Goal: Task Accomplishment & Management: Manage account settings

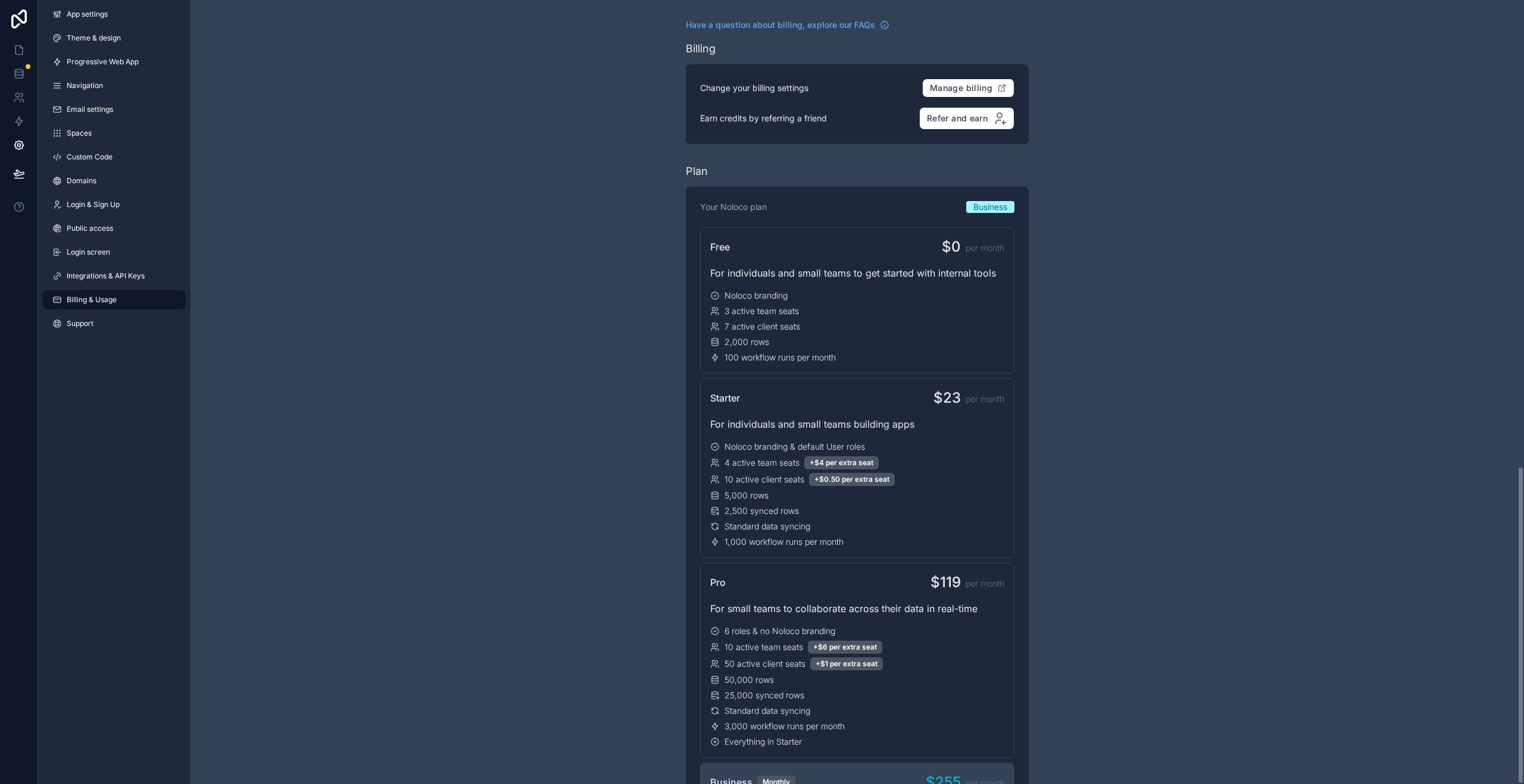
scroll to position [1151, 0]
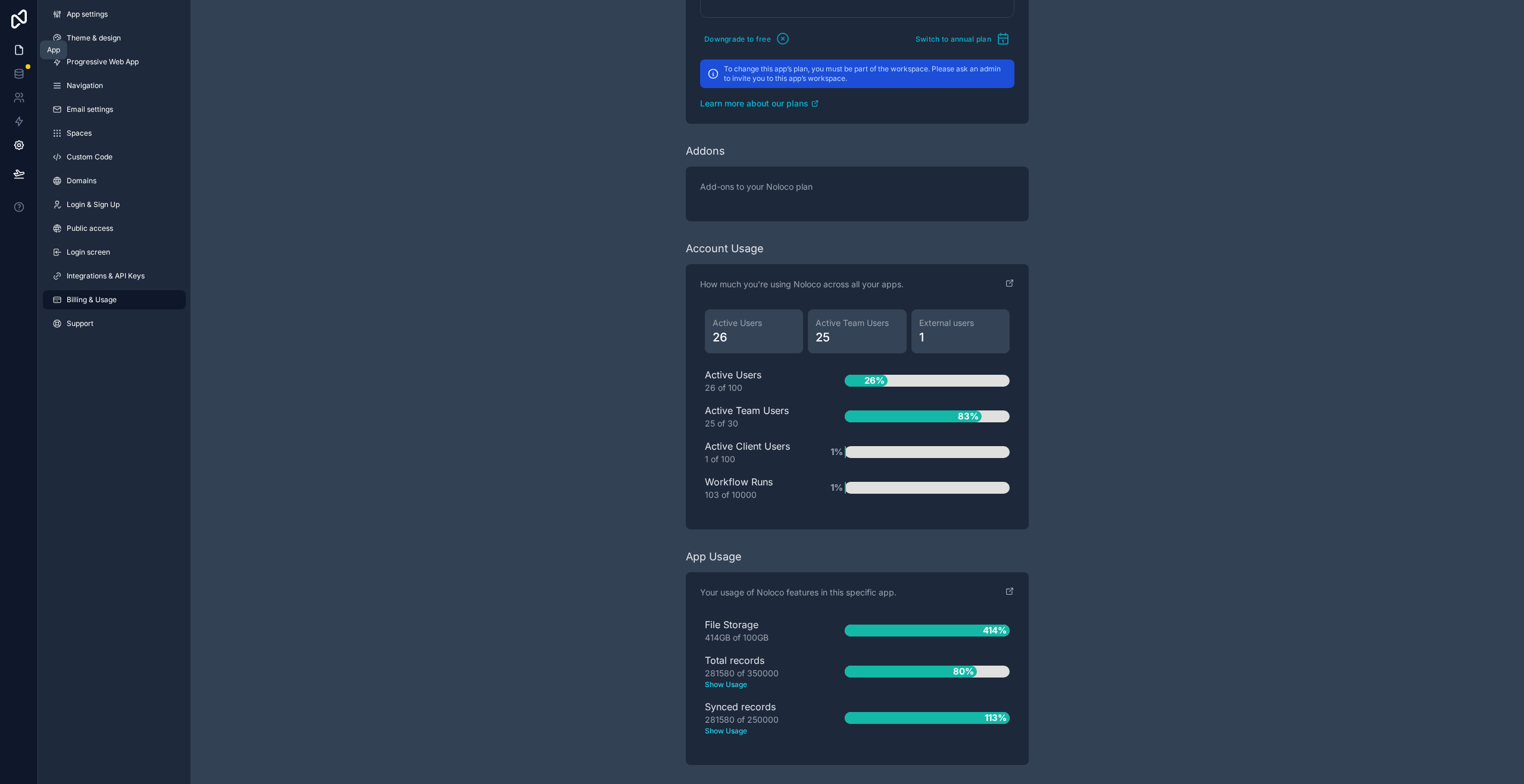
click at [2, 52] on link at bounding box center [19, 50] width 38 height 24
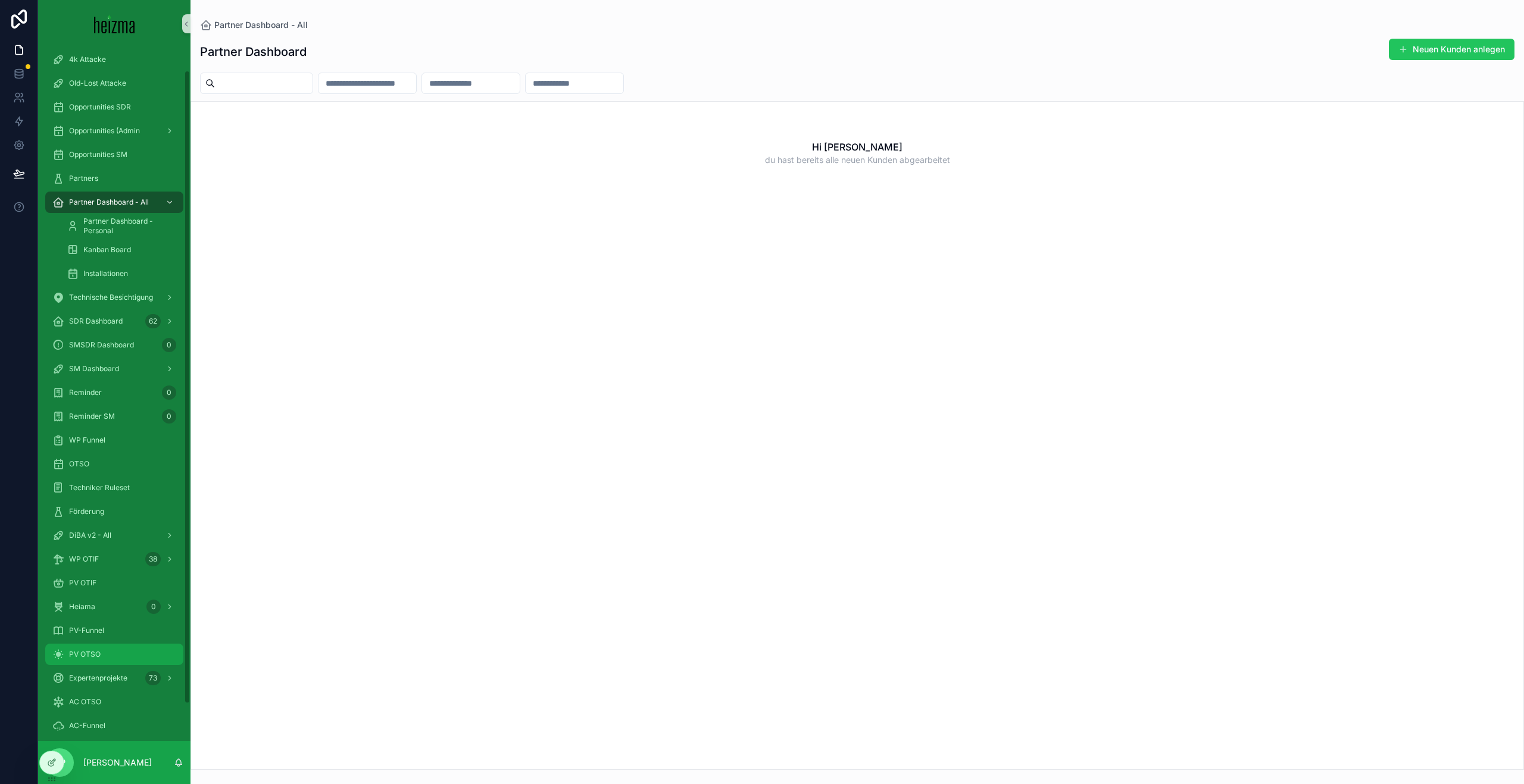
scroll to position [32, 0]
click at [89, 645] on div "PV OTSO" at bounding box center [114, 653] width 124 height 19
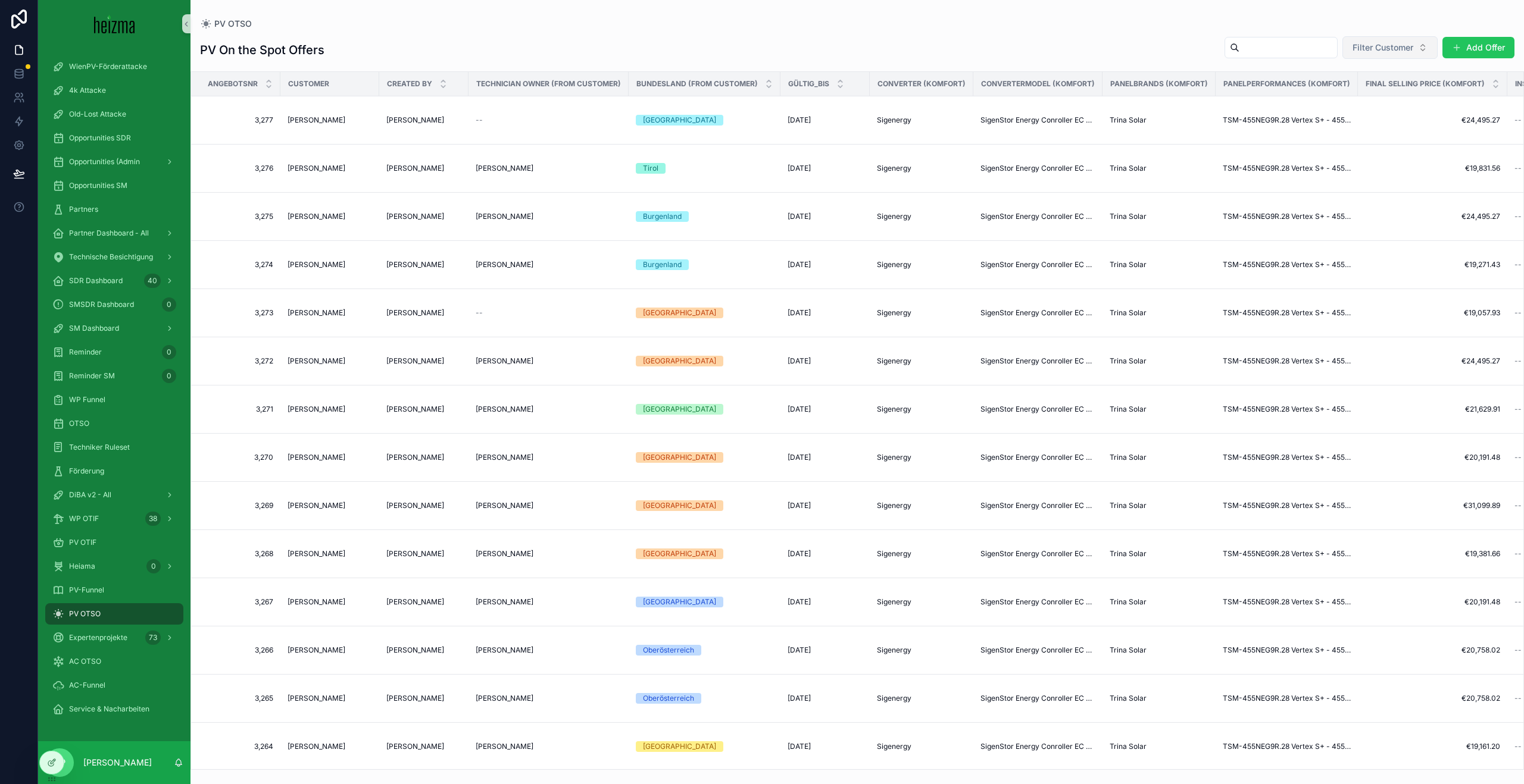
click at [1382, 53] on span "Filter Customer" at bounding box center [1383, 48] width 61 height 12
type input "*****"
click at [1402, 89] on span "Prof. [PERSON_NAME]," at bounding box center [1369, 95] width 91 height 12
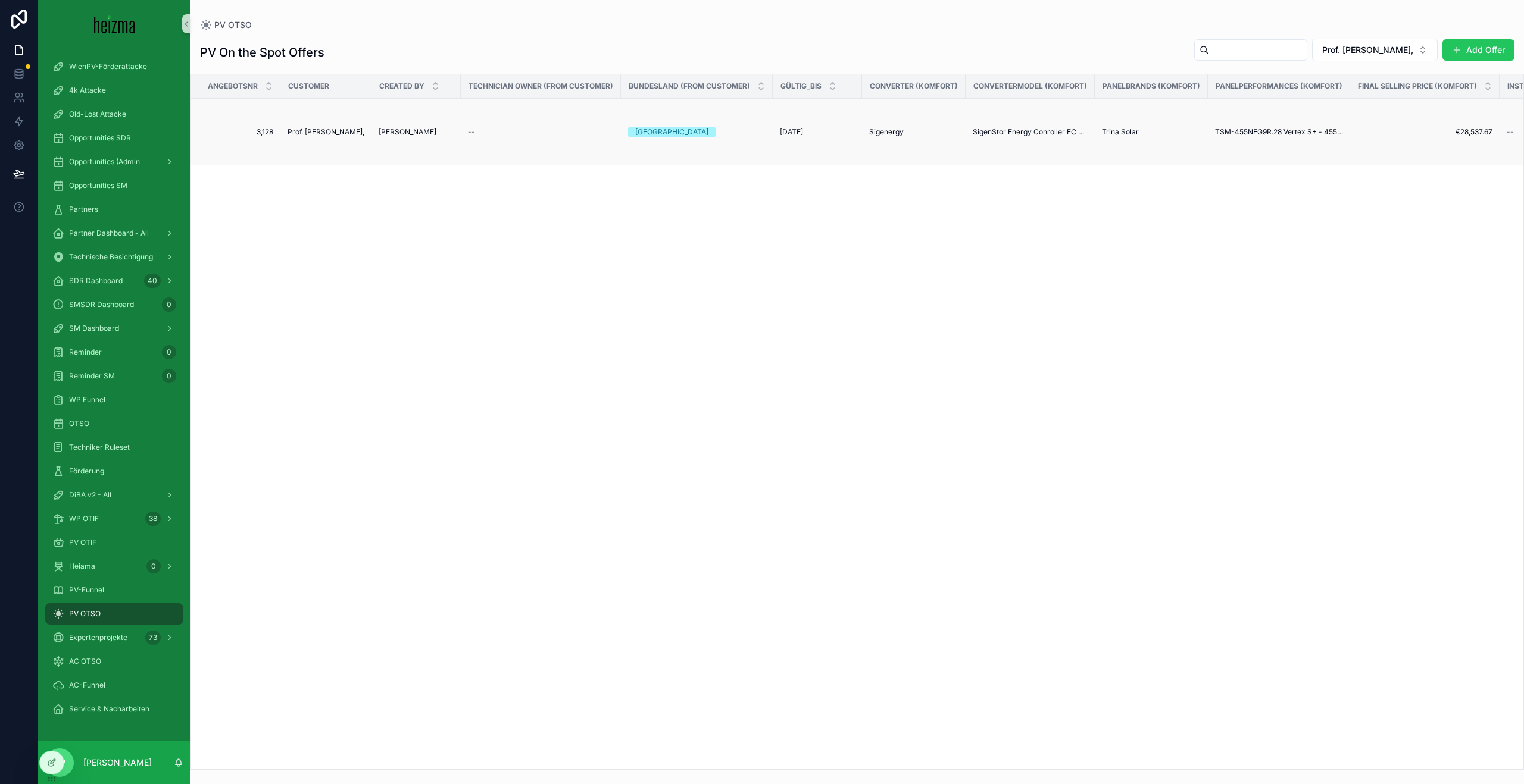
click at [324, 133] on span "Prof. [PERSON_NAME]," at bounding box center [325, 132] width 77 height 10
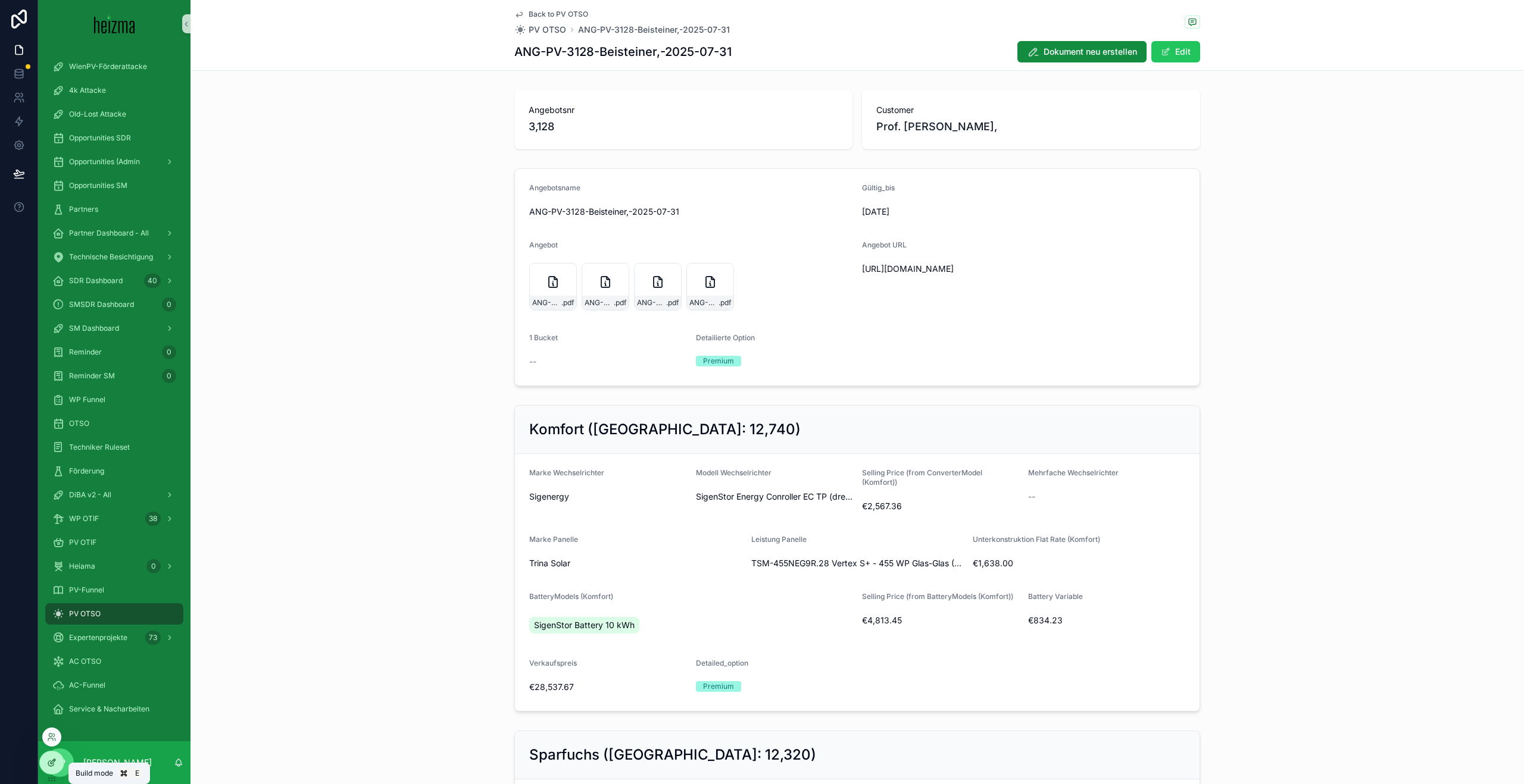
click at [56, 765] on icon at bounding box center [52, 763] width 10 height 10
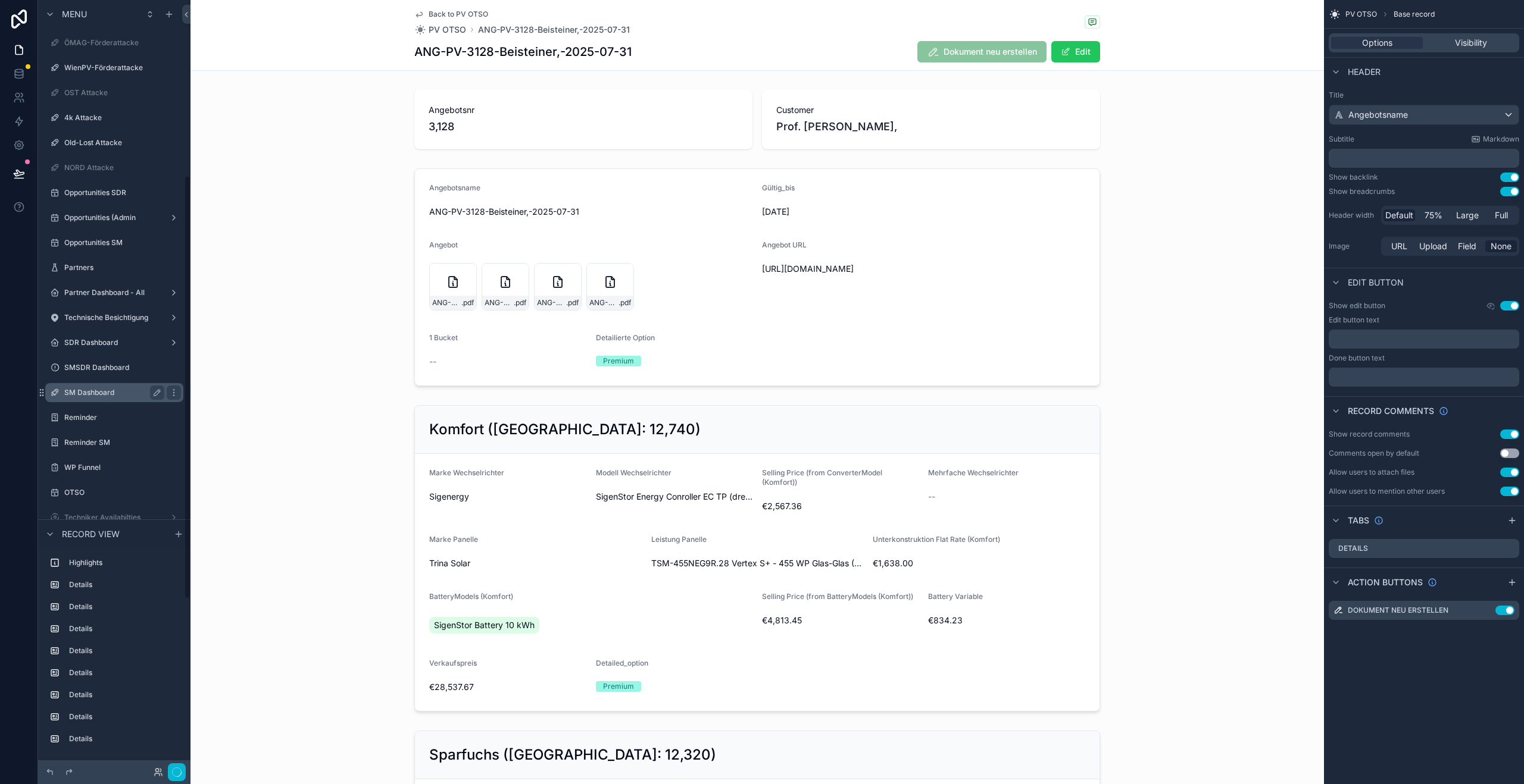
scroll to position [320, 0]
